Goal: Find specific page/section: Find specific page/section

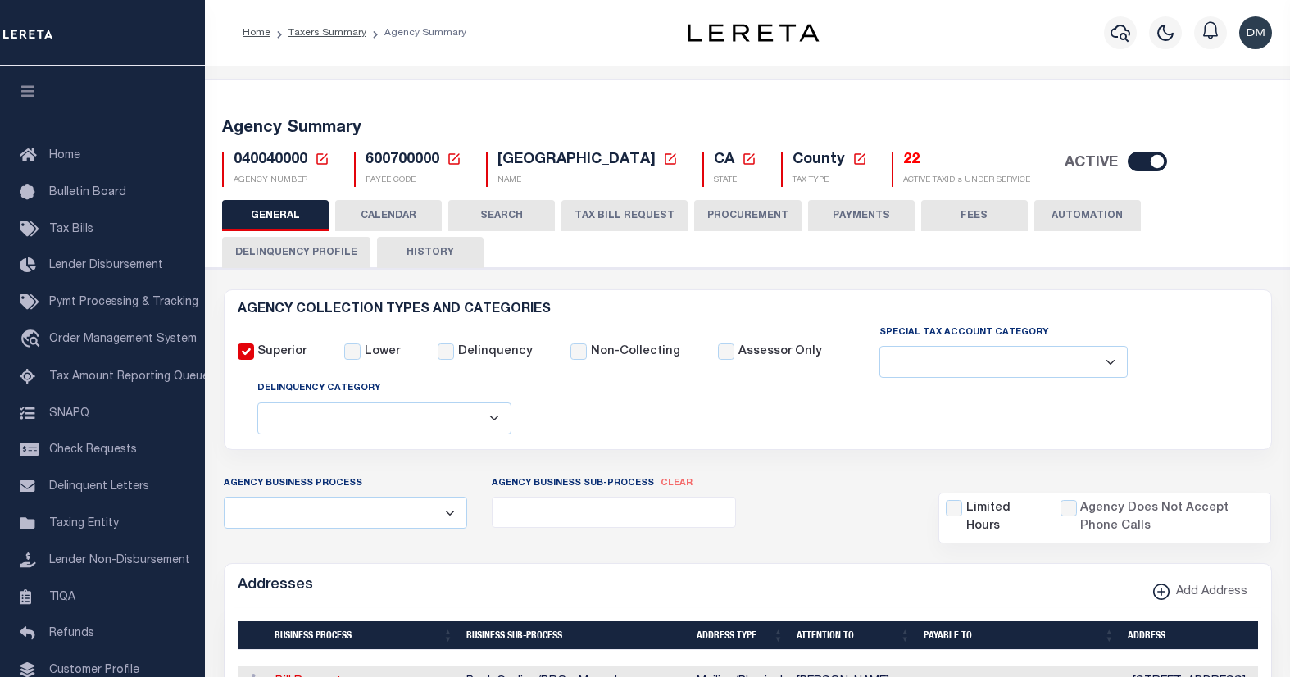
select select
click at [316, 161] on icon at bounding box center [321, 158] width 11 height 11
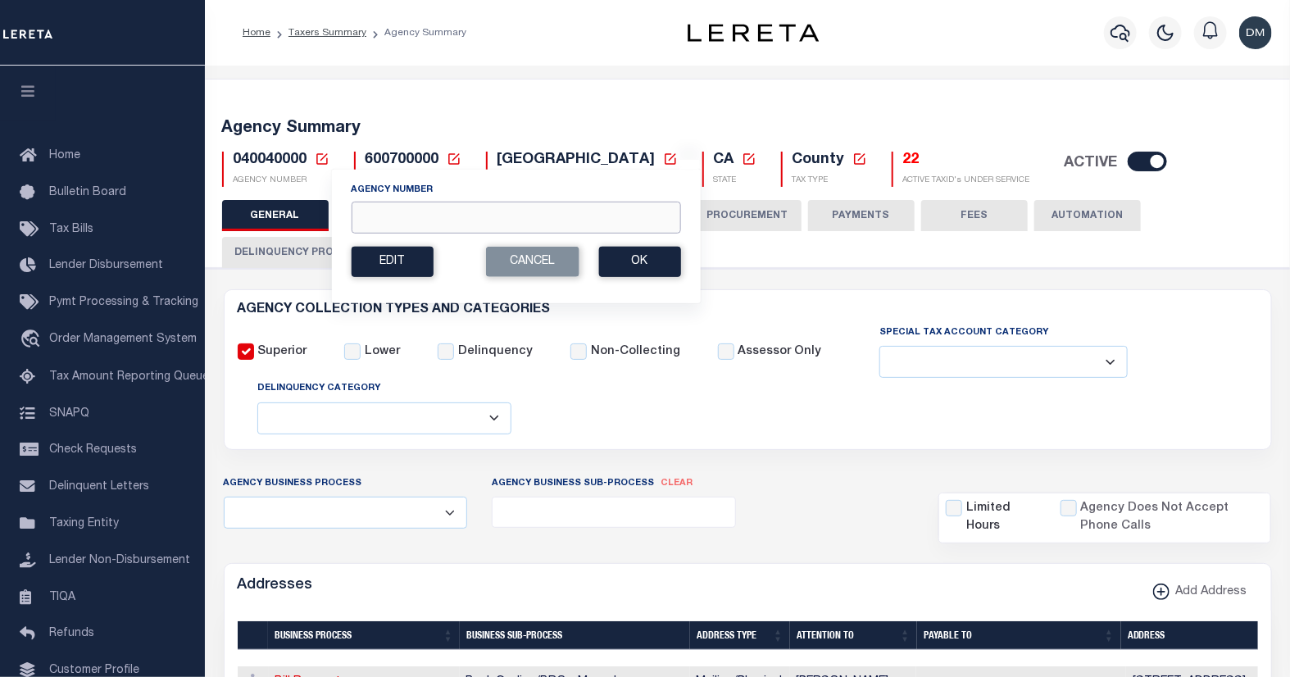
click at [379, 215] on input "Agency Number" at bounding box center [515, 218] width 329 height 32
type input "422122001"
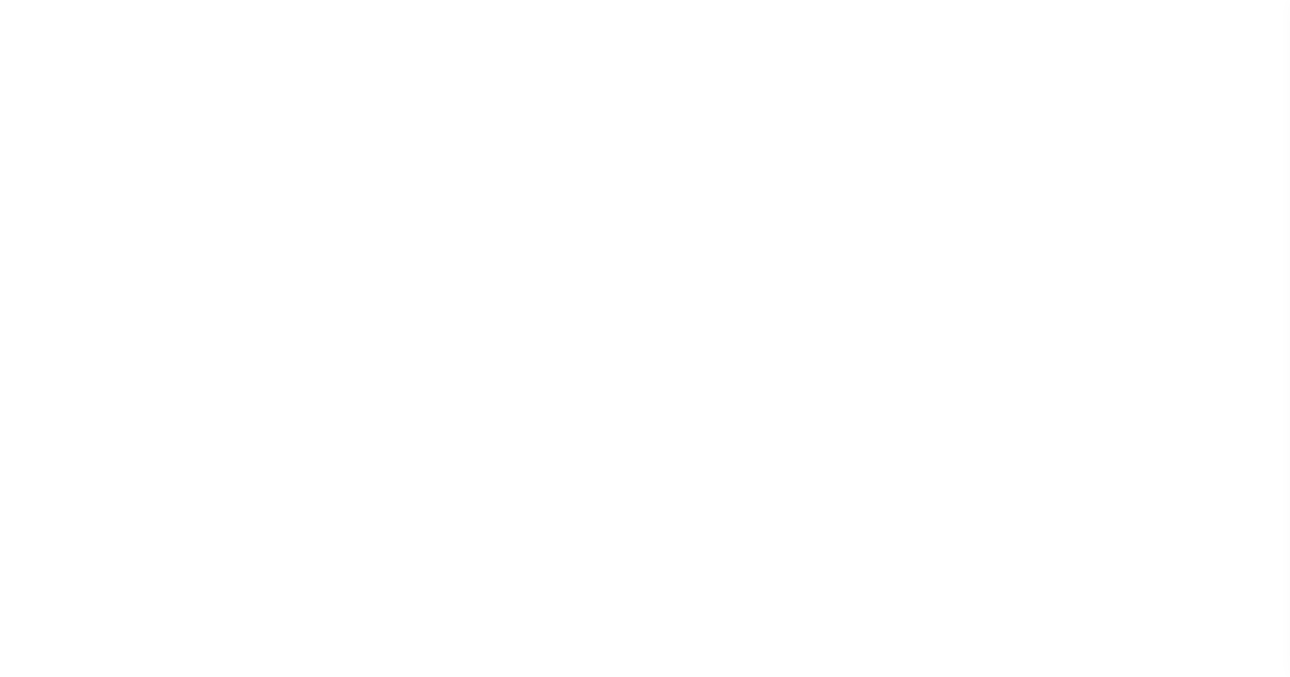
select select
checkbox input "false"
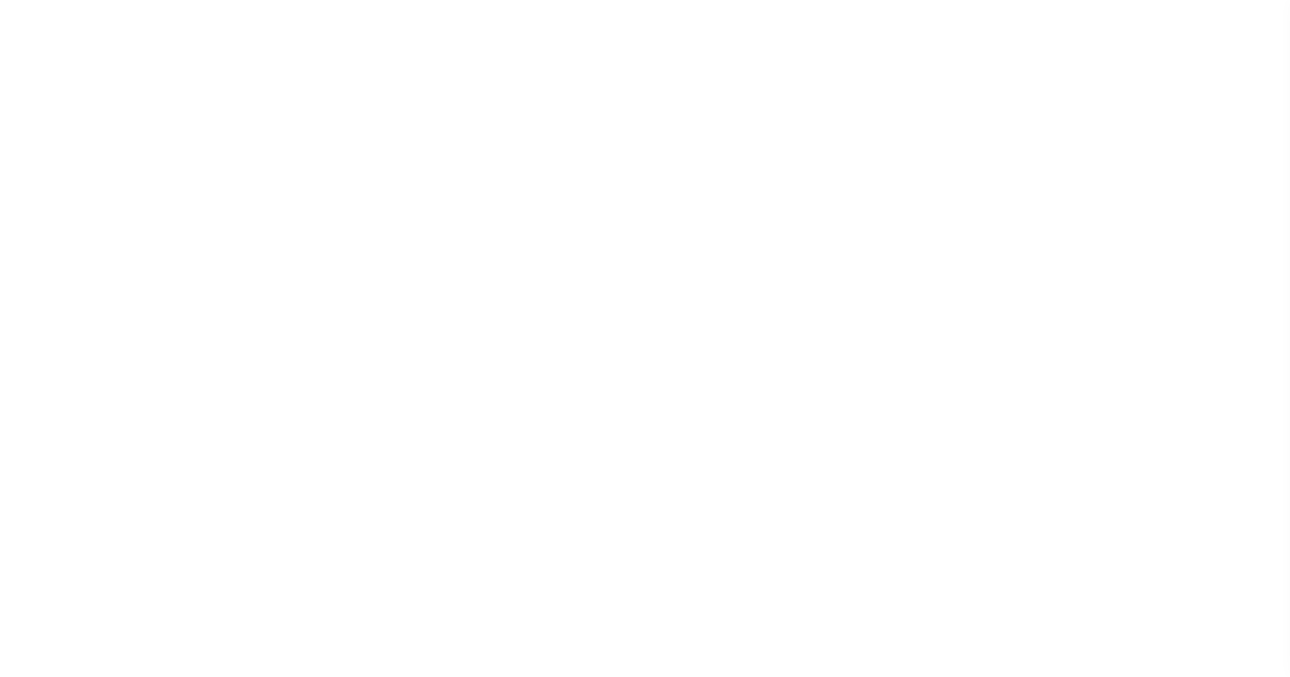
checkbox input "false"
type input "4842300000"
